Goal: Information Seeking & Learning: Check status

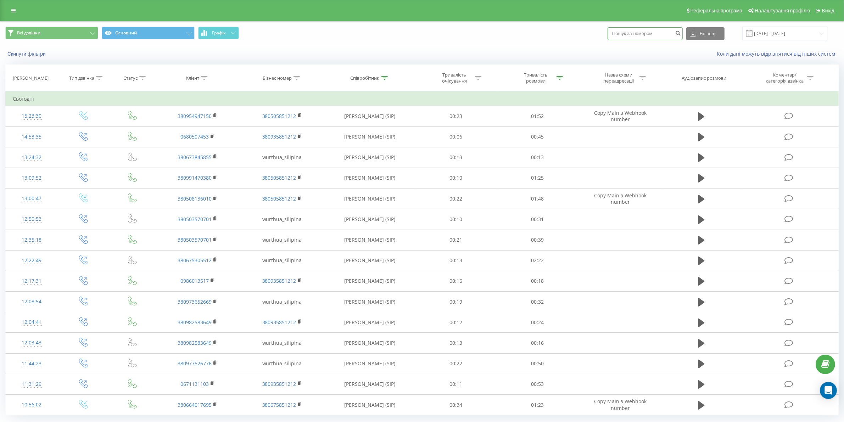
click at [656, 31] on input at bounding box center [644, 33] width 75 height 13
paste input "0932822614"
type input "0932822614"
click at [681, 34] on icon "submit" at bounding box center [678, 32] width 6 height 4
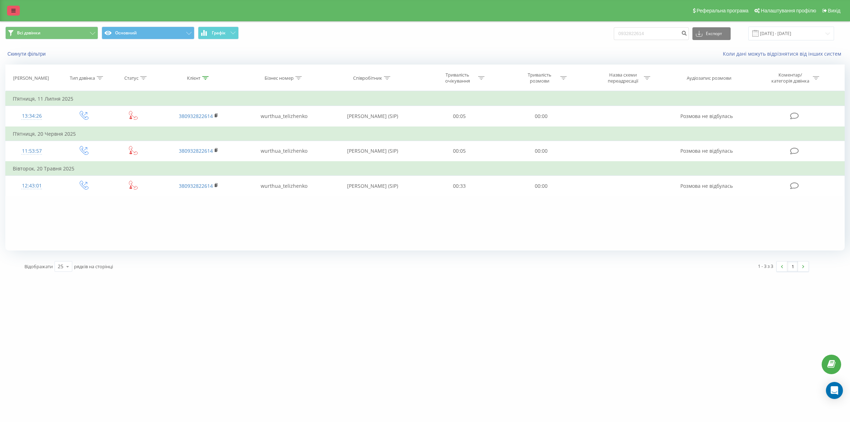
click at [11, 13] on link at bounding box center [13, 11] width 13 height 10
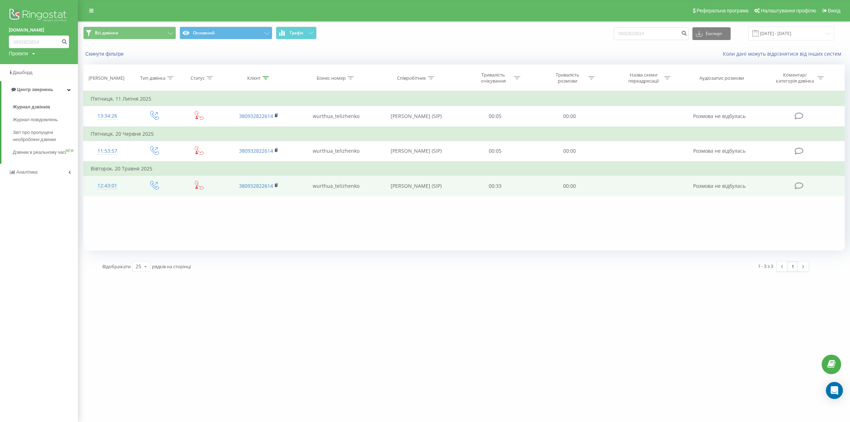
drag, startPoint x: 34, startPoint y: 106, endPoint x: 339, endPoint y: 178, distance: 313.6
click at [34, 106] on span "Журнал дзвінків" at bounding box center [32, 106] width 38 height 7
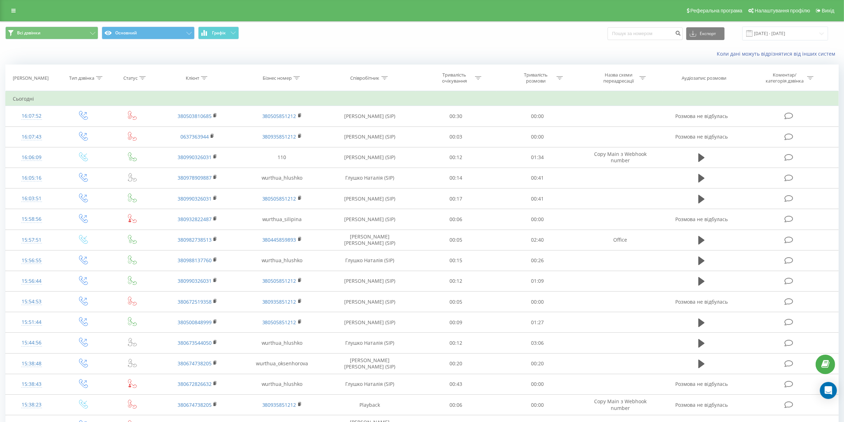
click at [373, 77] on div "Співробітник" at bounding box center [364, 78] width 29 height 6
drag, startPoint x: 370, startPoint y: 126, endPoint x: 370, endPoint y: 130, distance: 4.3
click at [370, 126] on input "text" at bounding box center [370, 129] width 62 height 12
type input "сіліпіна"
click at [387, 145] on span "OK" at bounding box center [385, 142] width 20 height 11
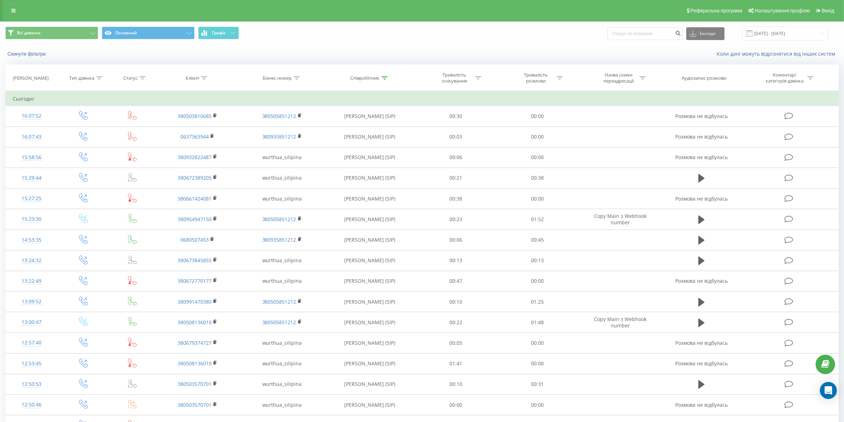
click at [529, 77] on div "Тривалість розмови" at bounding box center [536, 78] width 38 height 12
drag, startPoint x: 546, startPoint y: 111, endPoint x: 543, endPoint y: 128, distance: 17.7
click at [546, 112] on div at bounding box center [533, 112] width 50 height 7
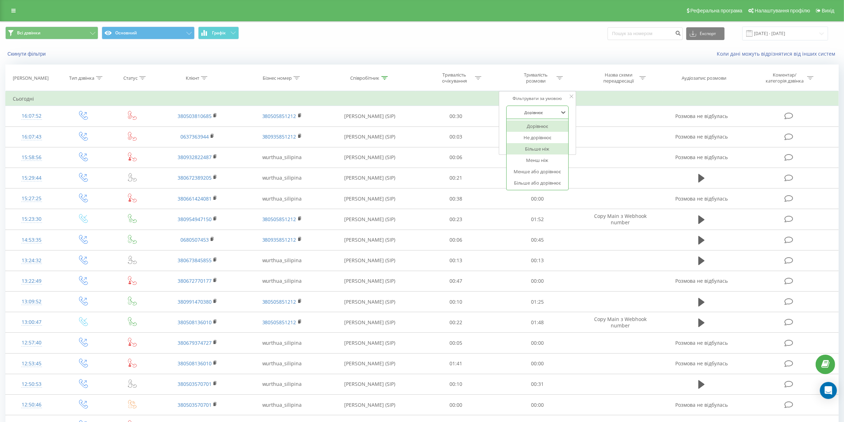
click at [532, 150] on div "Більше ніж" at bounding box center [537, 148] width 62 height 11
drag, startPoint x: 537, startPoint y: 128, endPoint x: 537, endPoint y: 134, distance: 6.0
click at [537, 128] on input "text" at bounding box center [537, 129] width 62 height 12
type input "03"
click at [559, 137] on div "Скасувати OK" at bounding box center [537, 143] width 62 height 16
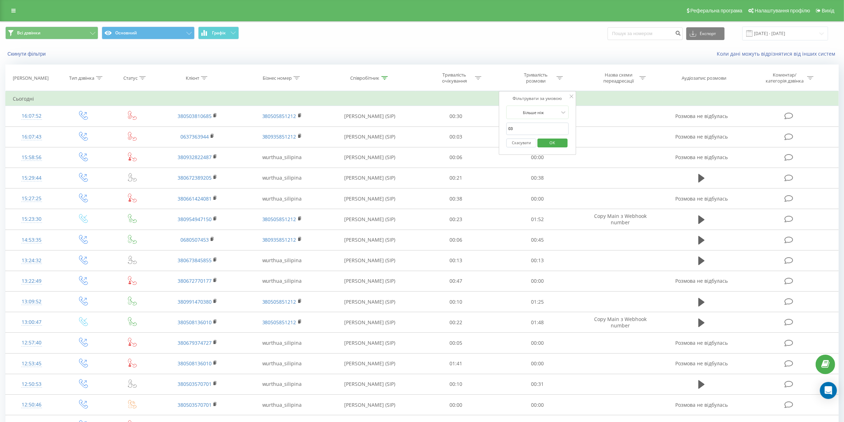
click at [559, 142] on span "OK" at bounding box center [553, 142] width 20 height 11
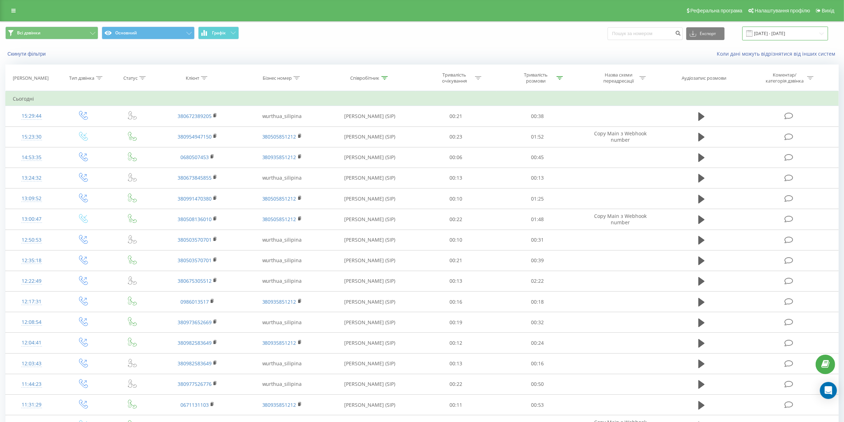
click at [802, 29] on input "[DATE] - [DATE]" at bounding box center [785, 34] width 86 height 14
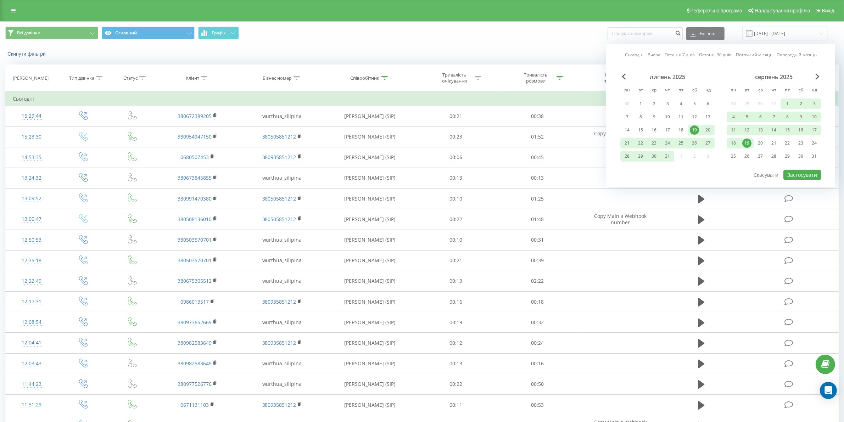
click at [743, 142] on div "19" at bounding box center [746, 143] width 9 height 9
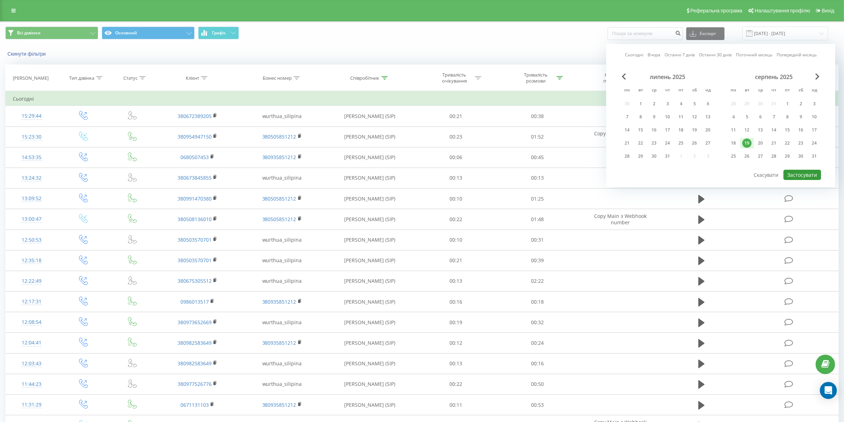
click at [792, 170] on button "Застосувати" at bounding box center [802, 175] width 38 height 10
type input "19.08.2025 - 19.08.2025"
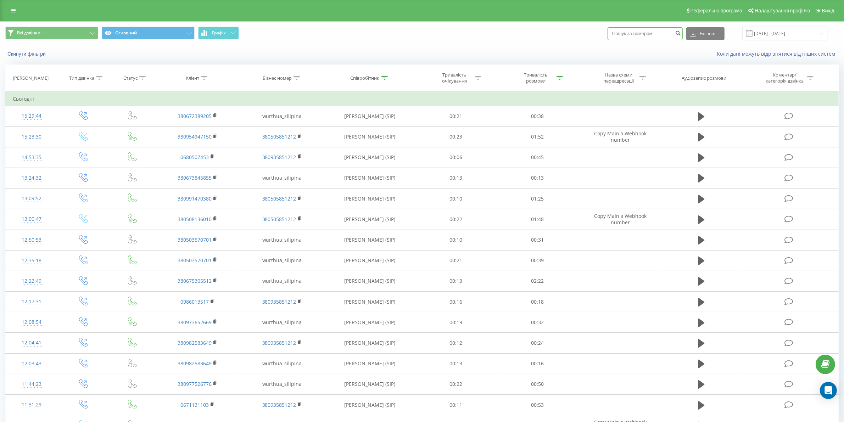
click at [653, 31] on input at bounding box center [644, 33] width 75 height 13
paste input "380502073566"
click at [625, 35] on input "380502073566" at bounding box center [644, 33] width 75 height 13
type input "0502073566"
click at [681, 34] on icon "submit" at bounding box center [678, 32] width 6 height 4
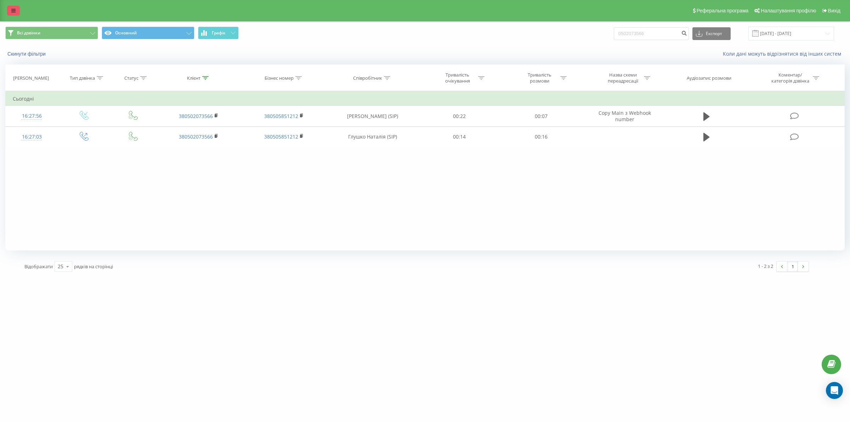
click at [12, 11] on icon at bounding box center [13, 10] width 4 height 5
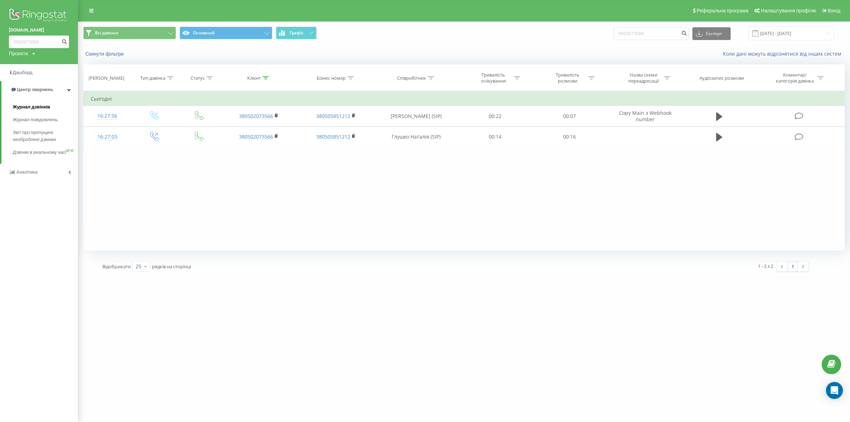
click at [38, 107] on span "Журнал дзвінків" at bounding box center [32, 106] width 38 height 7
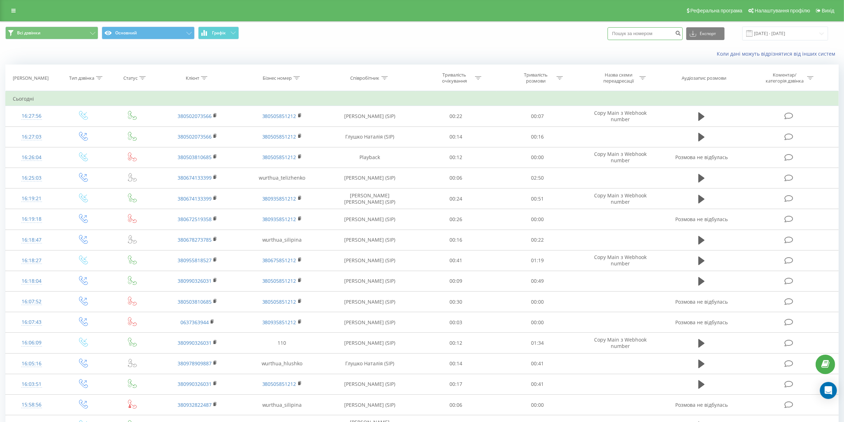
click at [649, 29] on input at bounding box center [644, 33] width 75 height 13
paste input "0503810685"
type input "0503810685"
click at [681, 32] on icon "submit" at bounding box center [678, 32] width 6 height 4
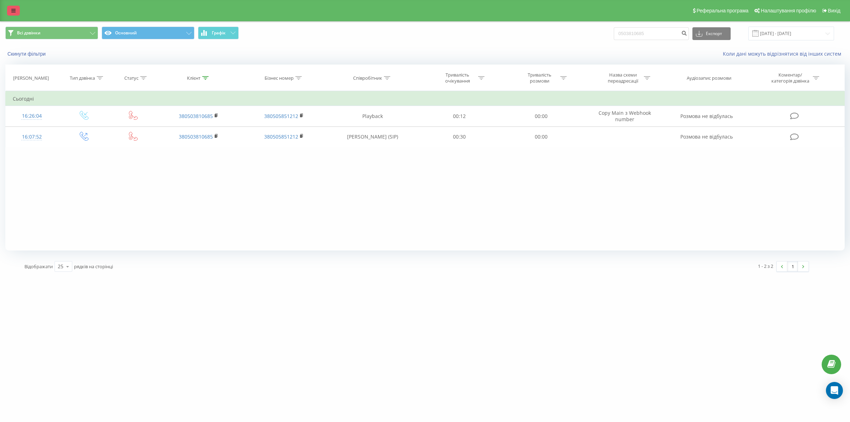
click at [9, 15] on link at bounding box center [13, 11] width 13 height 10
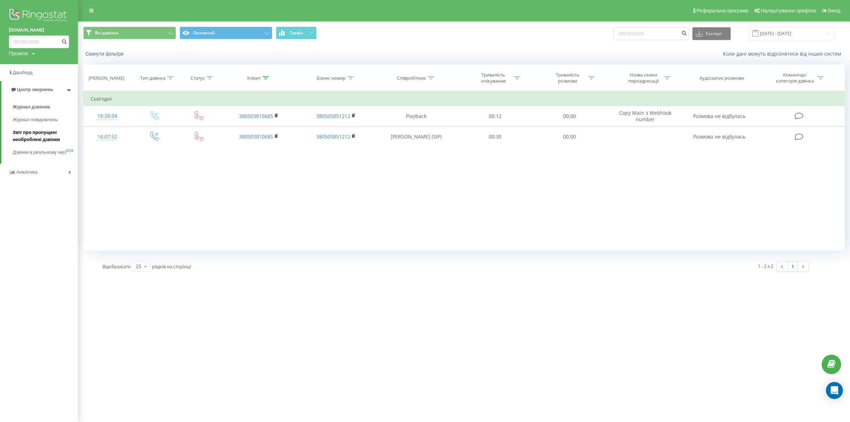
click at [47, 139] on span "Звіт про пропущені необроблені дзвінки" at bounding box center [44, 136] width 62 height 14
